Goal: Check status: Check status

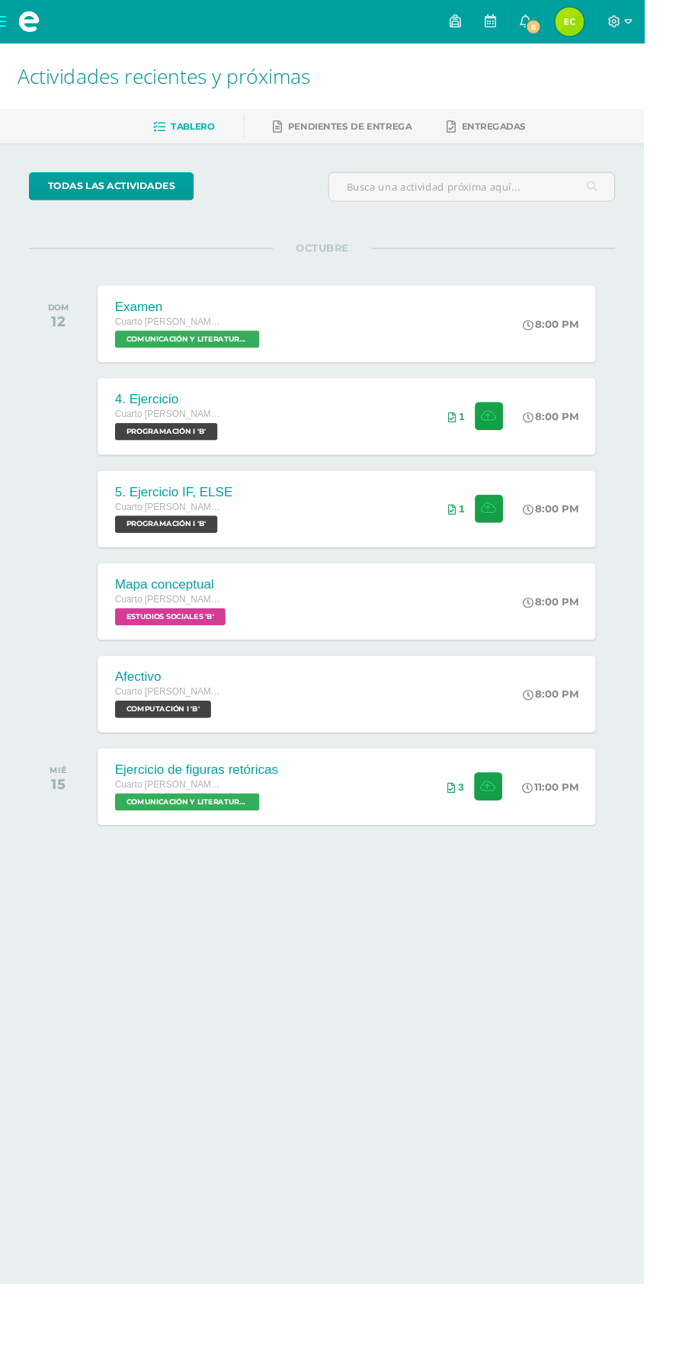
click at [571, 27] on span "8" at bounding box center [562, 28] width 17 height 17
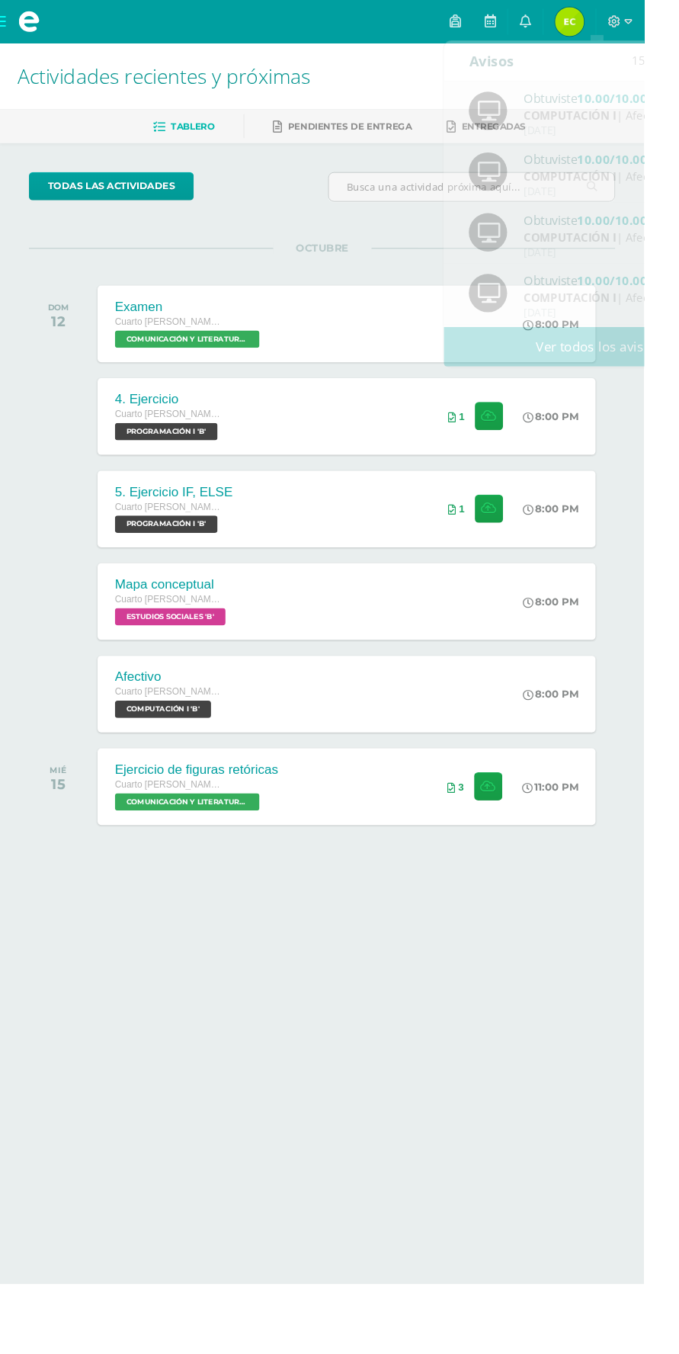
click at [619, 22] on span "Edgar Arcangel Mi Perfil" at bounding box center [600, 23] width 37 height 30
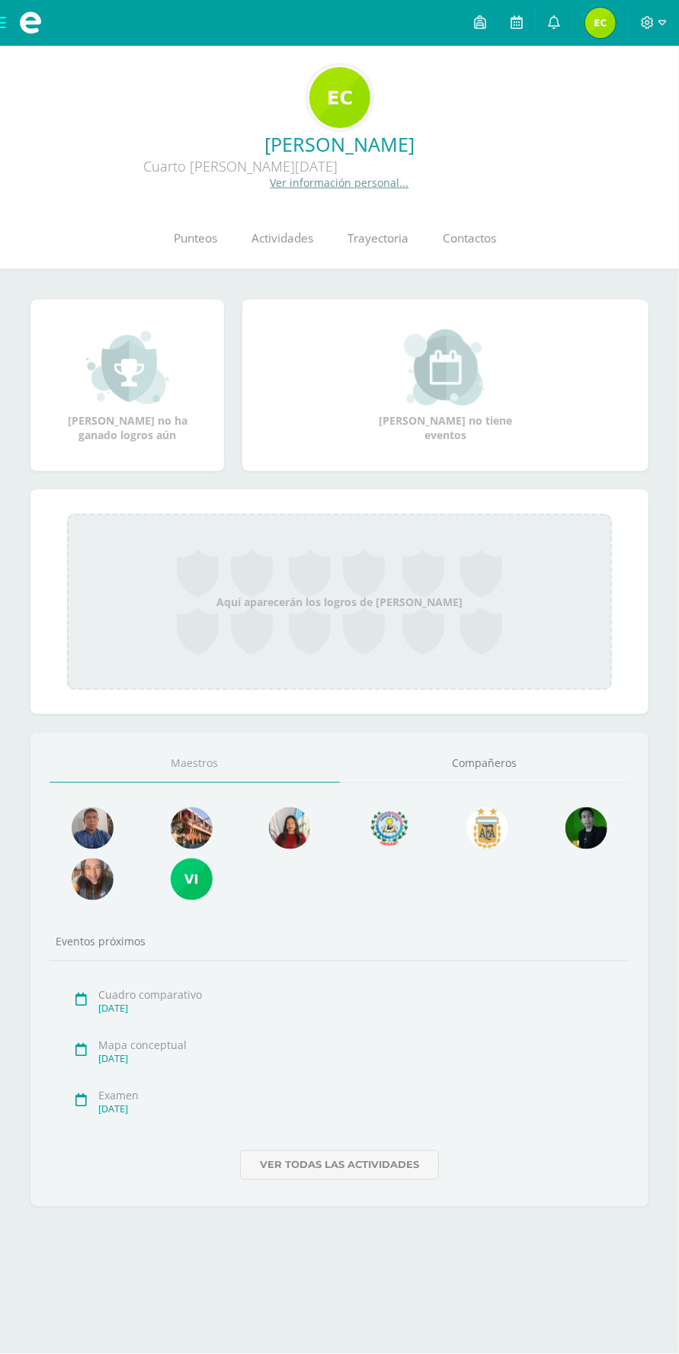
click at [204, 238] on span "Punteos" at bounding box center [195, 238] width 43 height 16
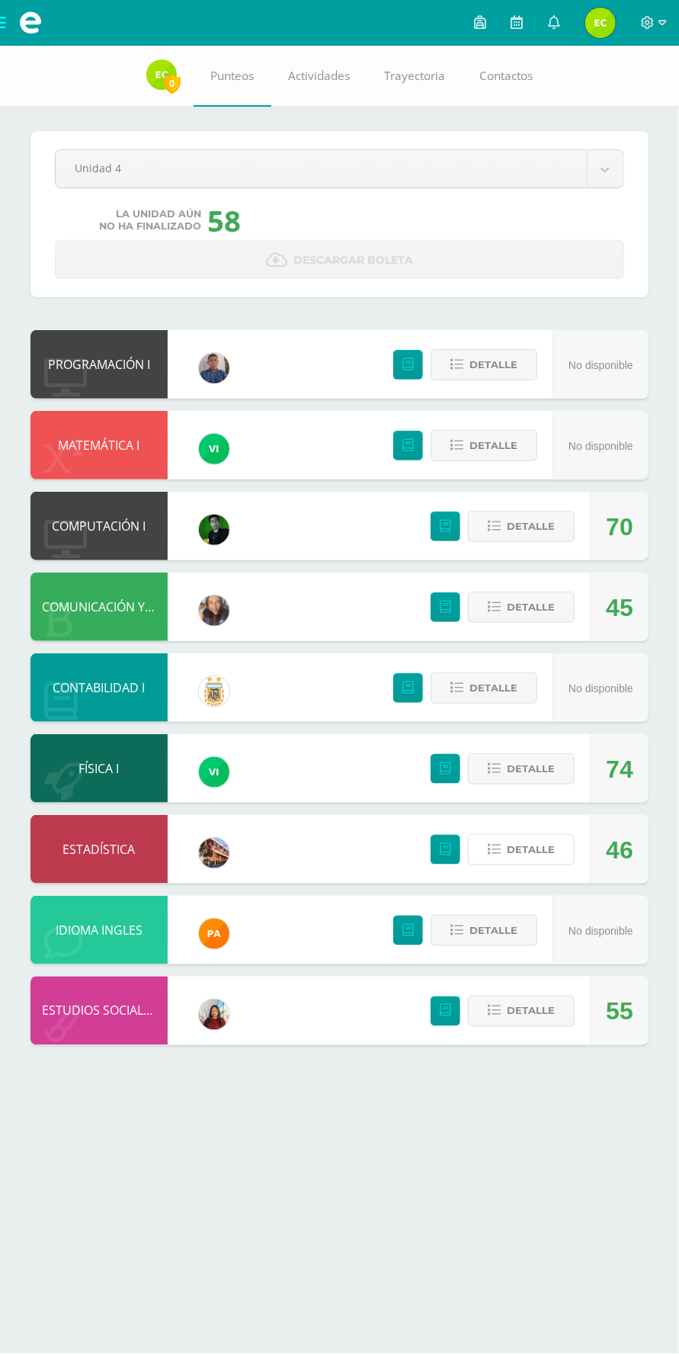
click at [521, 850] on span "Detalle" at bounding box center [531, 849] width 48 height 28
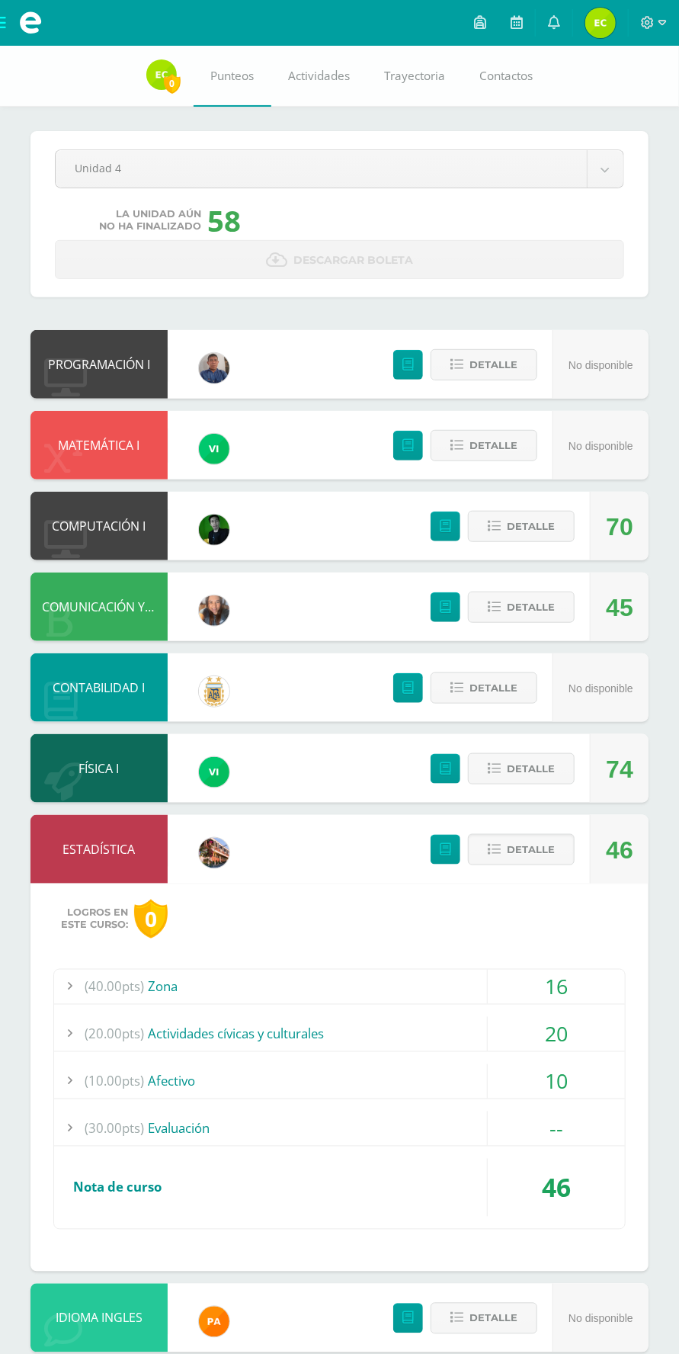
click at [199, 994] on div "(40.00pts) Zona" at bounding box center [339, 987] width 571 height 34
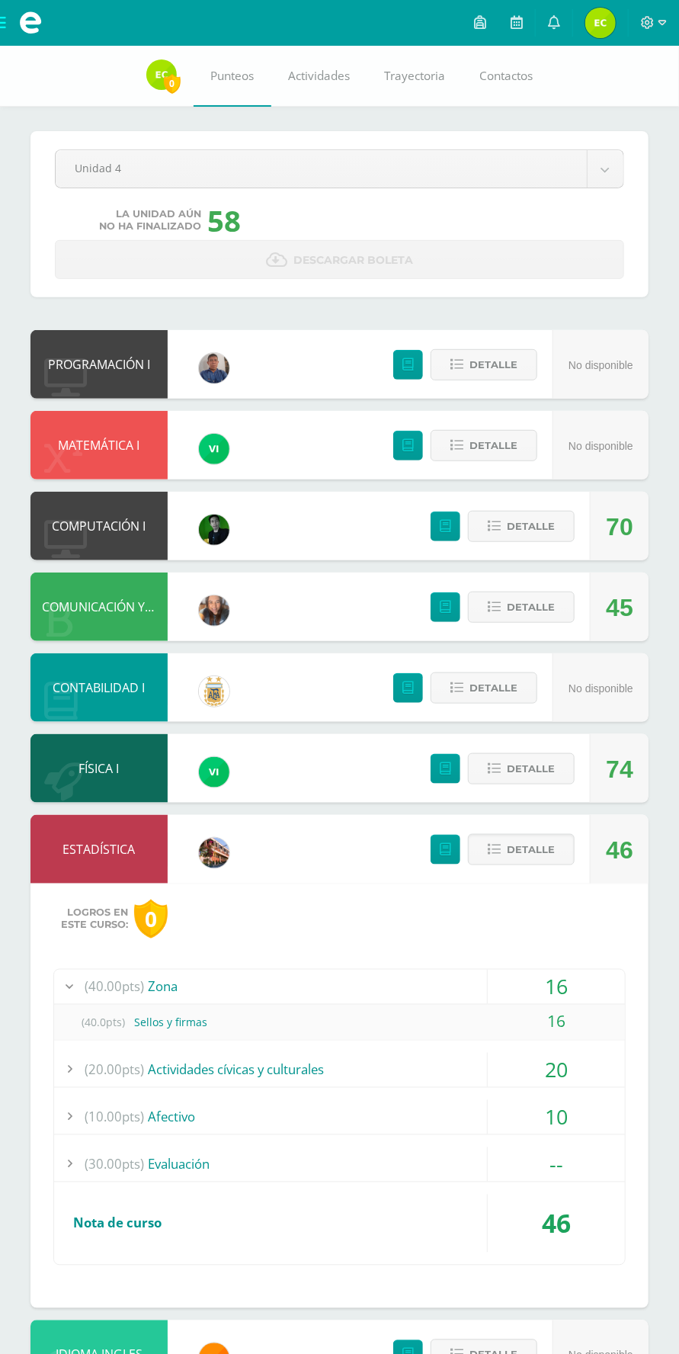
click at [177, 999] on div "(40.00pts) Zona" at bounding box center [339, 987] width 571 height 34
